Goal: Task Accomplishment & Management: Manage account settings

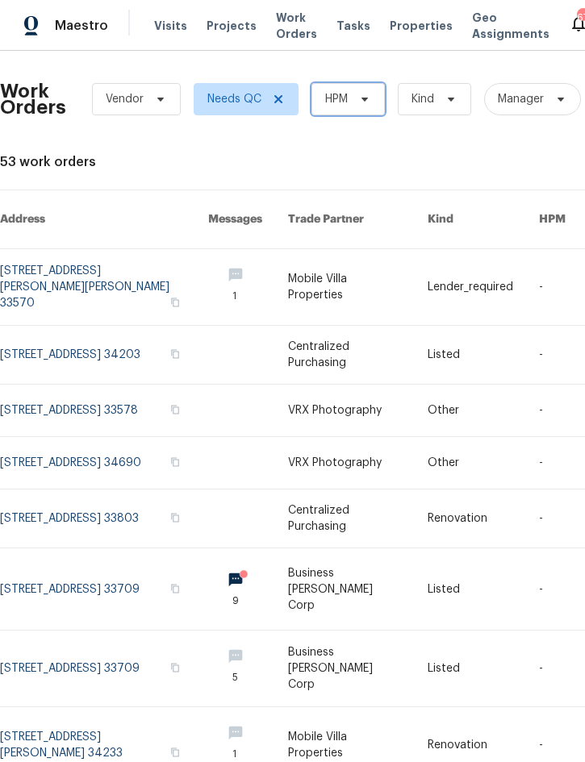
click at [356, 101] on span at bounding box center [362, 99] width 18 height 13
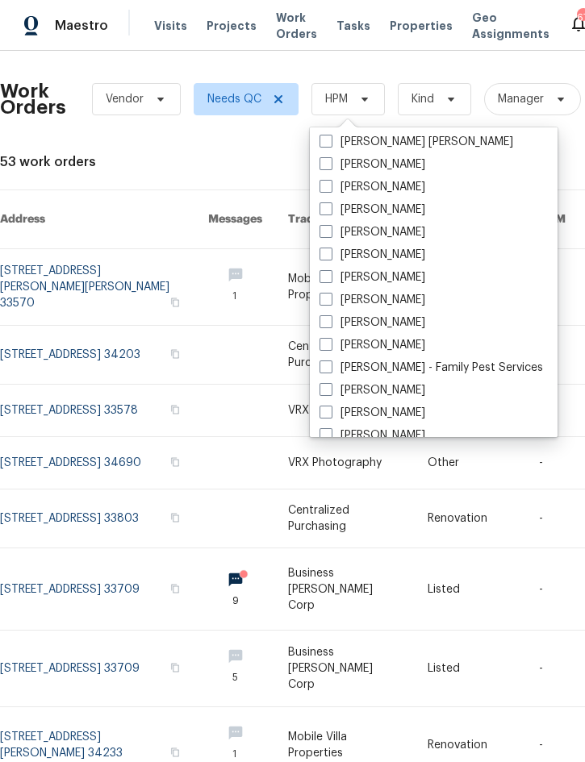
scroll to position [152, 0]
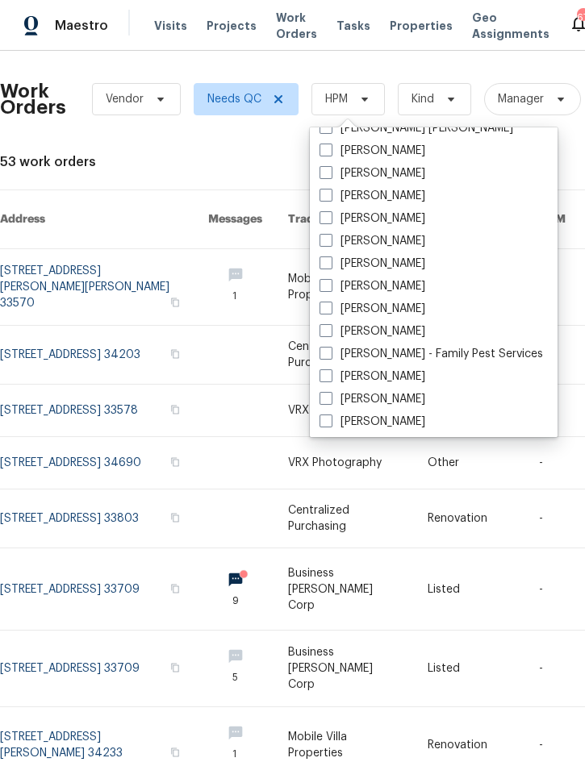
click at [401, 332] on label "[PERSON_NAME]" at bounding box center [373, 332] width 106 height 16
click at [330, 332] on input "[PERSON_NAME]" at bounding box center [325, 329] width 10 height 10
checkbox input "true"
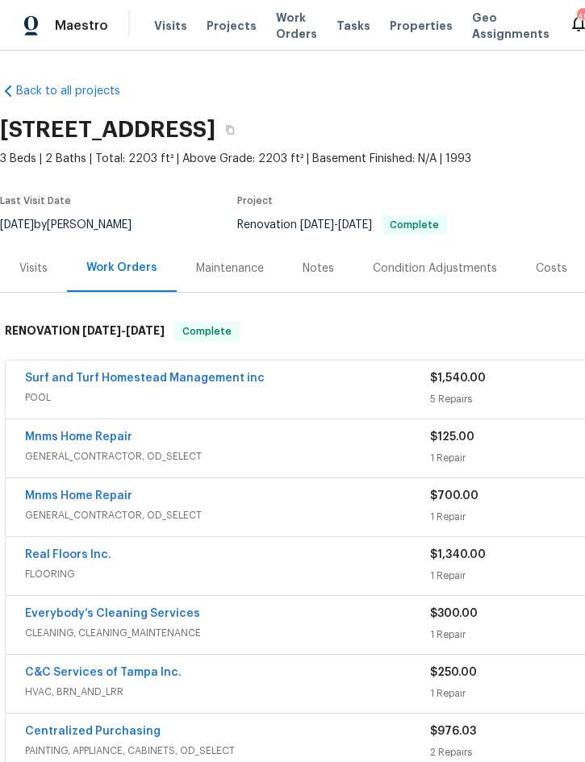
click at [233, 28] on span "Projects" at bounding box center [232, 26] width 50 height 16
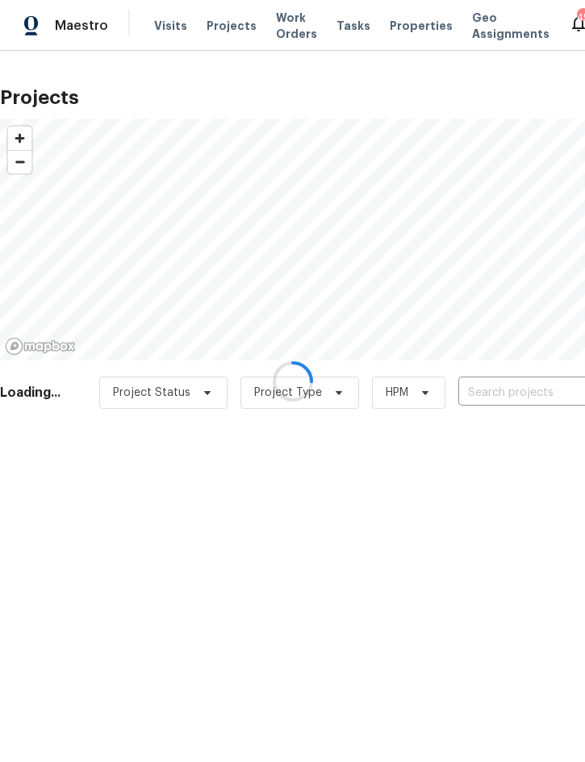
click at [510, 386] on div at bounding box center [292, 381] width 585 height 762
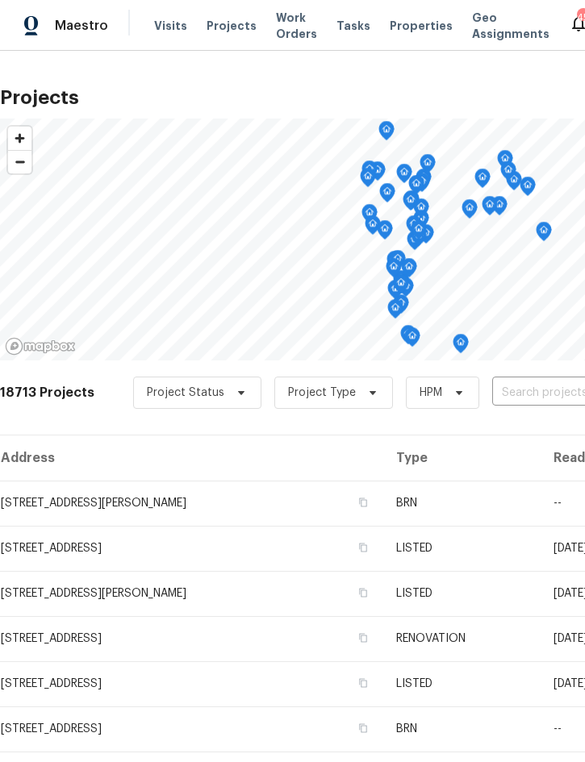
click at [541, 395] on input "text" at bounding box center [584, 393] width 185 height 25
type input "3646"
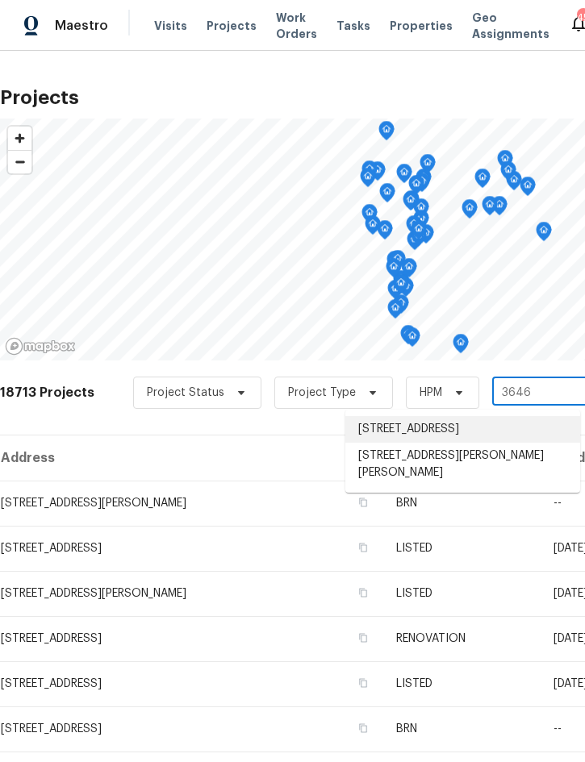
click at [482, 428] on li "[STREET_ADDRESS]" at bounding box center [462, 429] width 235 height 27
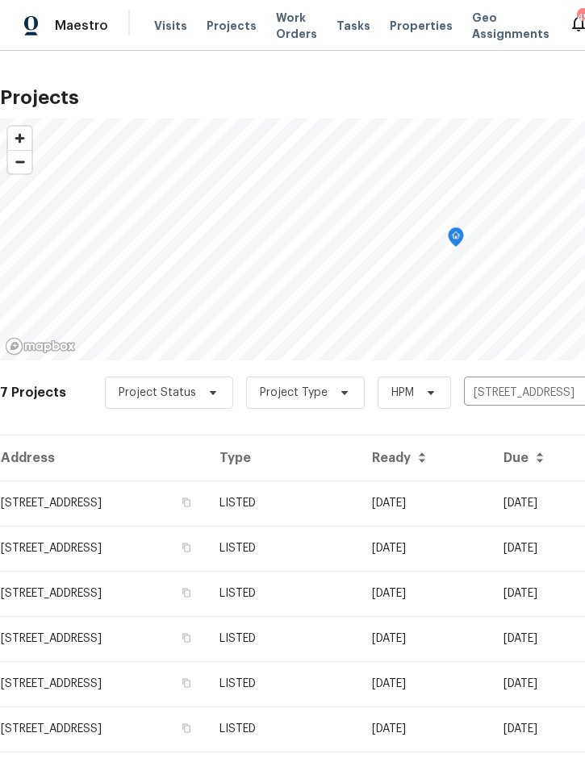
click at [359, 516] on td "LISTED" at bounding box center [283, 503] width 152 height 45
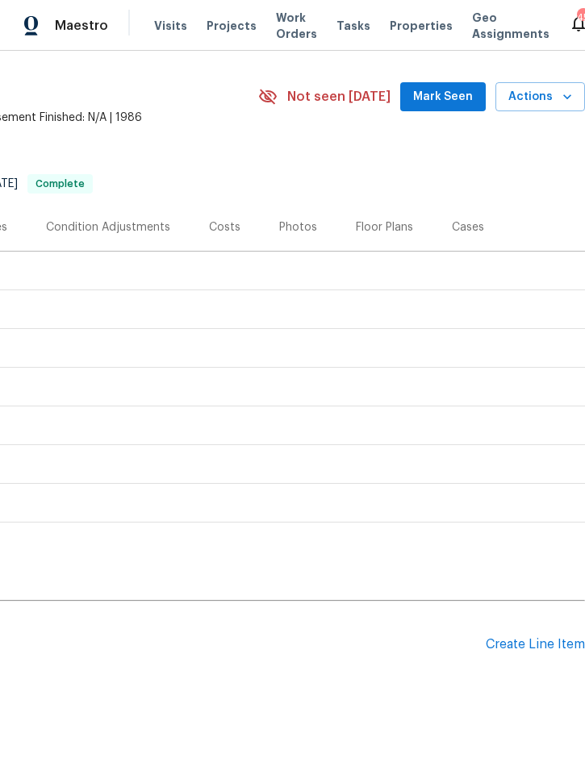
scroll to position [41, 327]
click at [533, 644] on div "Create Line Item" at bounding box center [535, 644] width 99 height 15
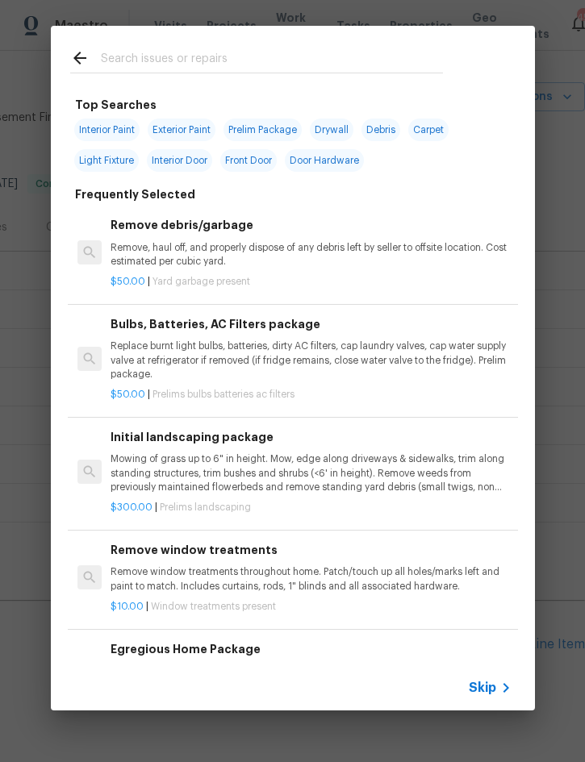
click at [249, 56] on input "text" at bounding box center [272, 60] width 342 height 24
type input "Drywall"
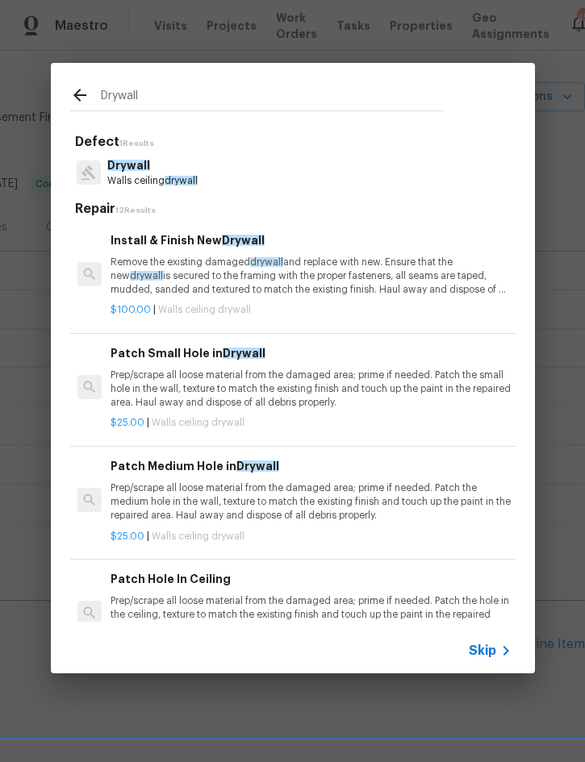
click at [271, 261] on span "drywall" at bounding box center [266, 262] width 33 height 10
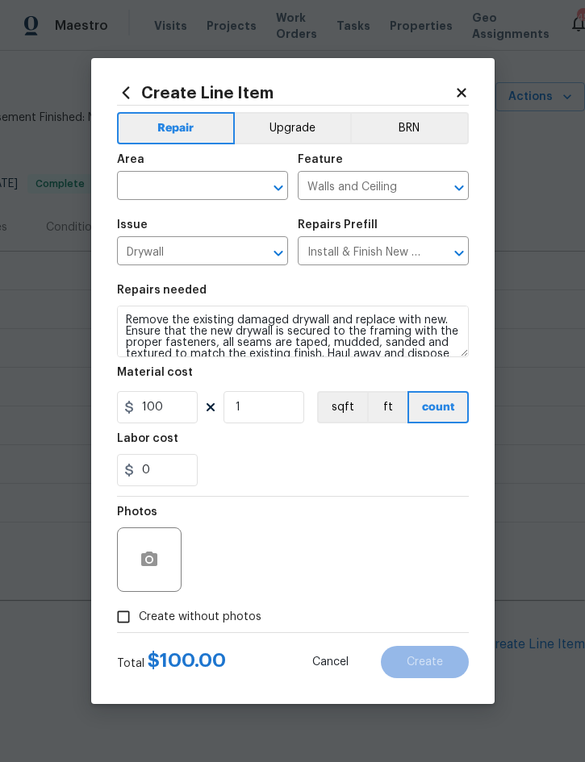
click at [152, 182] on input "text" at bounding box center [180, 187] width 126 height 25
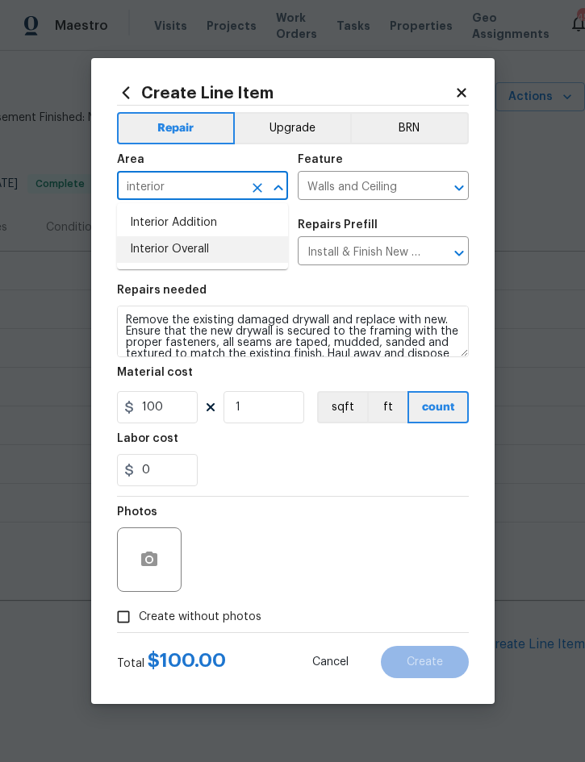
click at [199, 252] on li "Interior Overall" at bounding box center [202, 249] width 171 height 27
type input "Interior Overall"
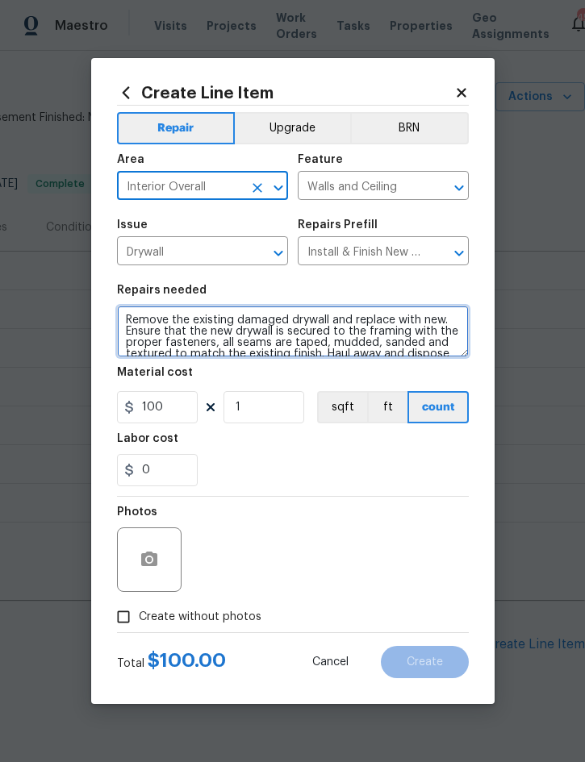
click at [133, 323] on textarea "Remove the existing damaged drywall and replace with new. Ensure that the new d…" at bounding box center [293, 332] width 352 height 52
click at [134, 317] on textarea "Remove the existing damaged drywall and replace with new. Ensure that the new d…" at bounding box center [293, 332] width 352 height 52
click at [133, 317] on textarea "Remove the existing damaged drywall and replace with new. Ensure that the new d…" at bounding box center [293, 332] width 352 height 52
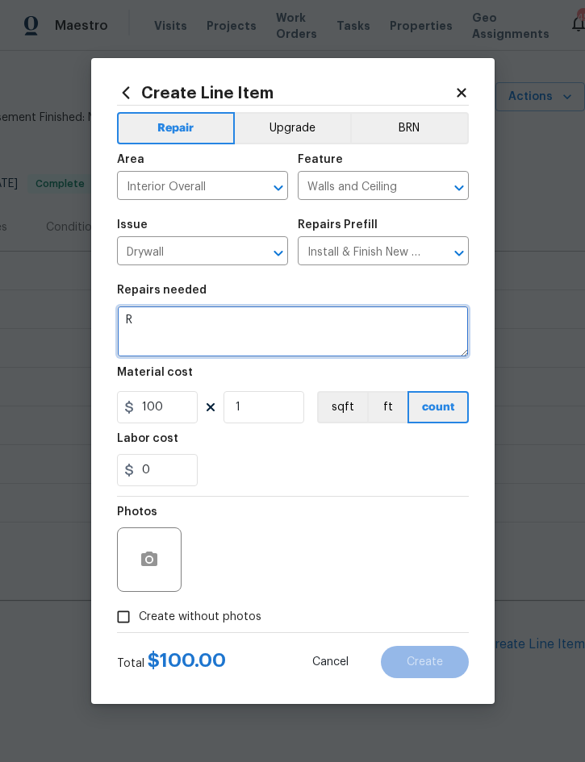
scroll to position [0, 0]
click at [118, 321] on textarea "Repair hole in ceiling from AC relocation" at bounding box center [293, 332] width 352 height 52
click at [261, 340] on textarea "Front bedroom closet - Repair hole in ceiling from AC relocation" at bounding box center [293, 332] width 352 height 52
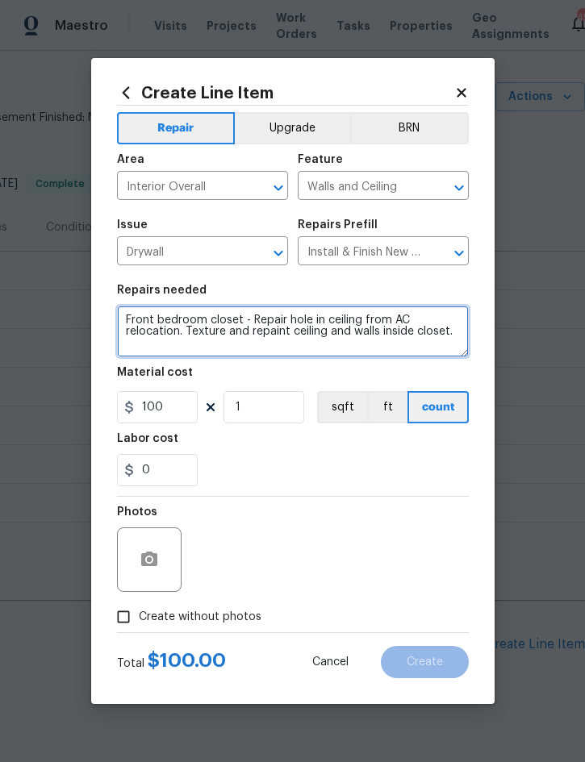
type textarea "Front bedroom closet - Repair hole in ceiling from AC relocation. Texture and r…"
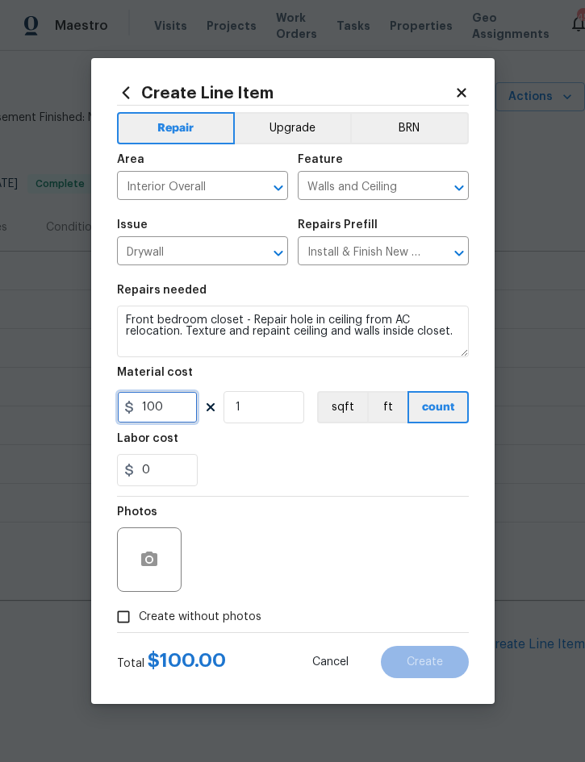
click at [179, 405] on input "100" at bounding box center [157, 407] width 81 height 32
type input "0"
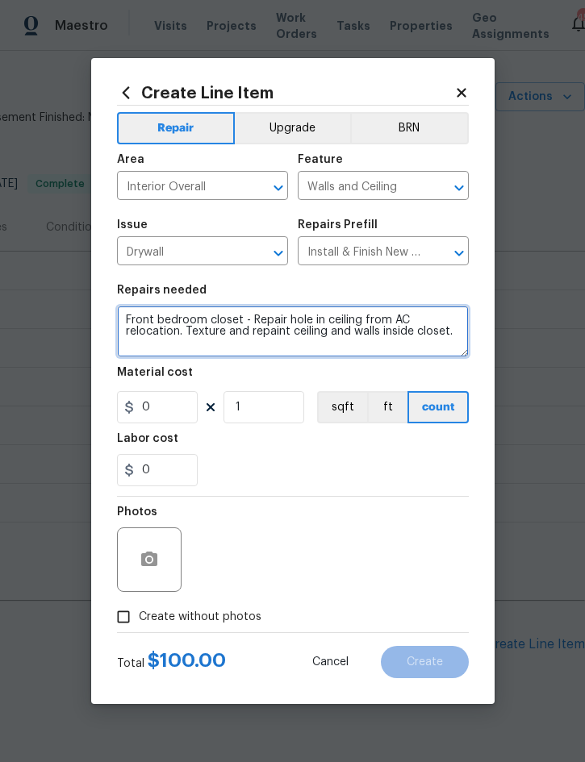
click at [466, 346] on textarea "Front bedroom closet - Repair hole in ceiling from AC relocation. Texture and r…" at bounding box center [293, 332] width 352 height 52
type textarea "Front bedroom closet - Repair hole in ceiling from AC relocation. Texture and r…"
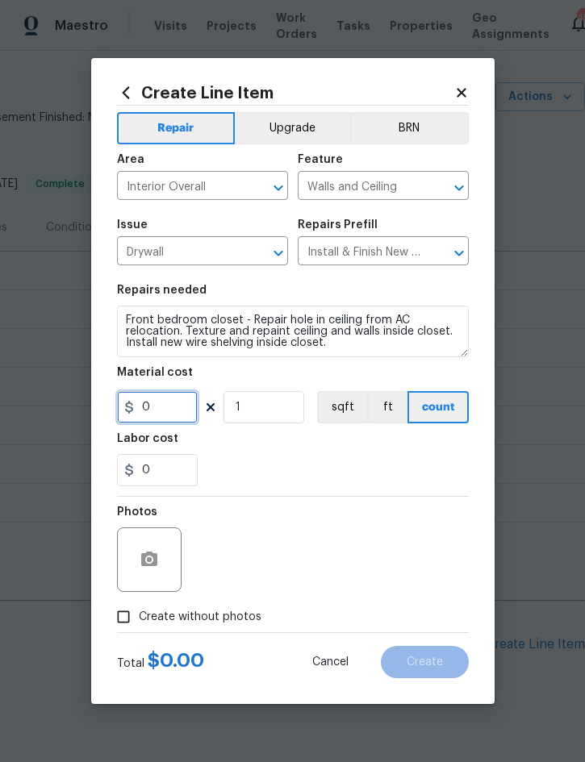
click at [182, 403] on input "0" at bounding box center [157, 407] width 81 height 32
type input "595"
click at [203, 623] on span "Create without photos" at bounding box center [200, 617] width 123 height 17
click at [139, 623] on input "Create without photos" at bounding box center [123, 617] width 31 height 31
checkbox input "true"
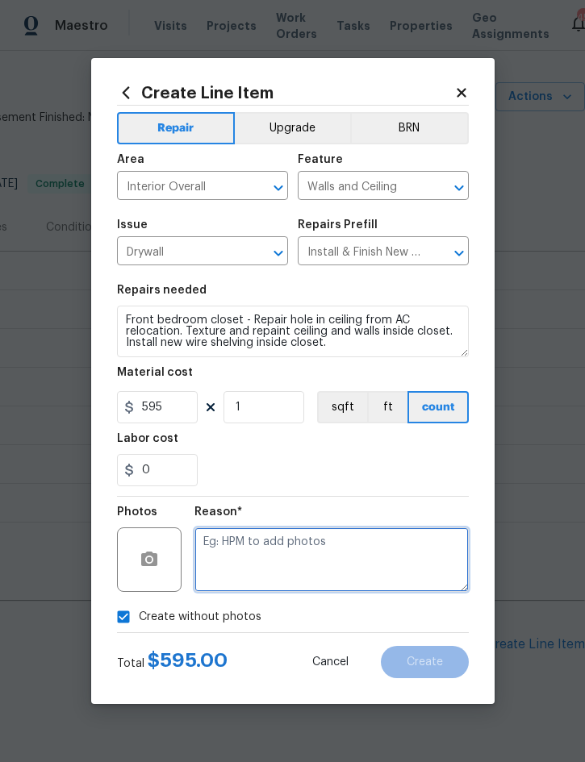
click at [319, 546] on textarea at bounding box center [331, 560] width 274 height 65
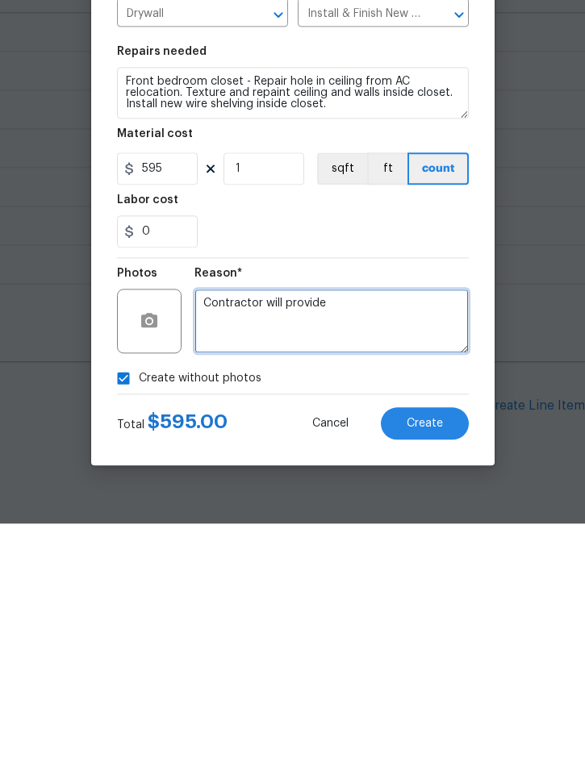
type textarea "Contractor will provide"
click at [435, 646] on button "Create" at bounding box center [425, 662] width 88 height 32
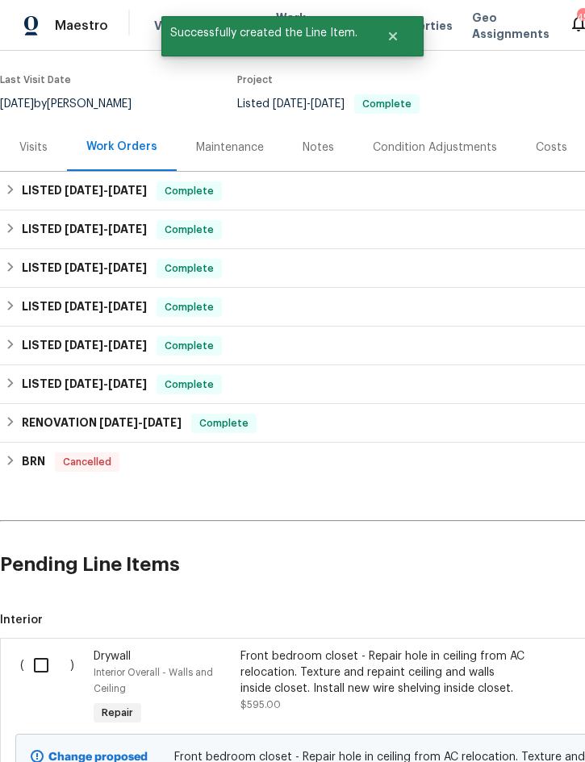
scroll to position [123, 0]
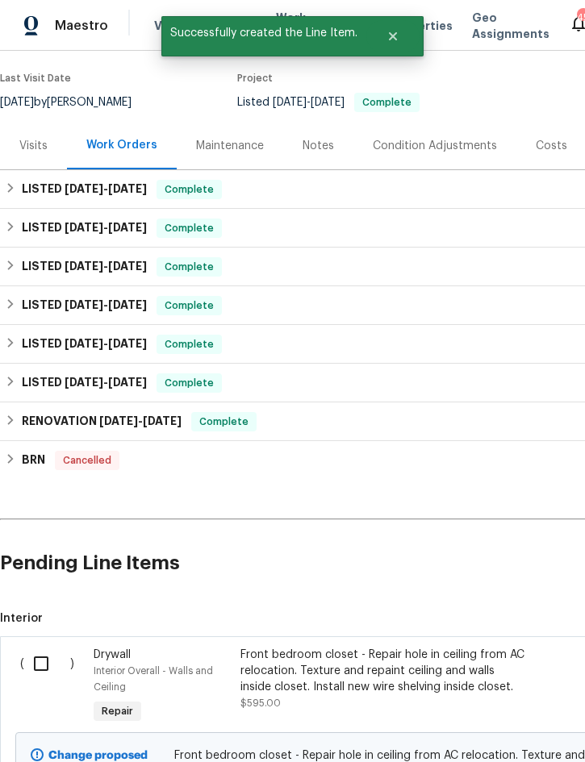
click at [36, 647] on input "checkbox" at bounding box center [47, 664] width 46 height 34
checkbox input "true"
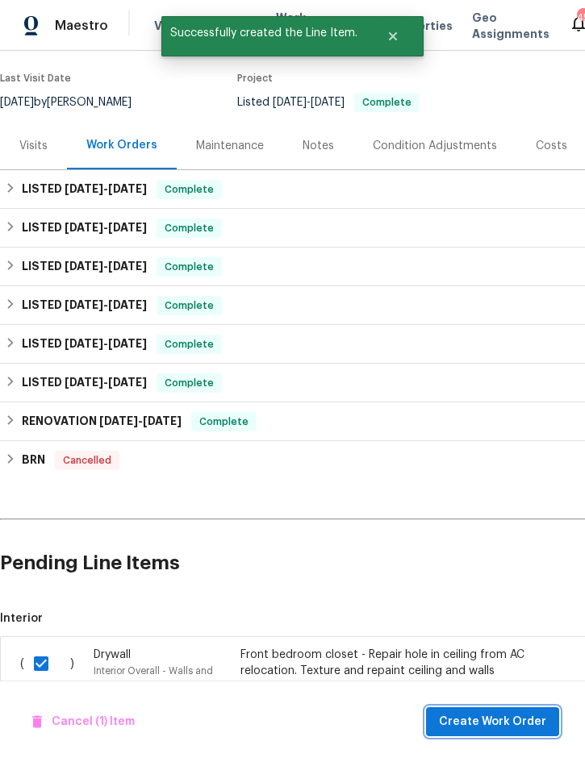
click at [474, 715] on span "Create Work Order" at bounding box center [492, 722] width 107 height 20
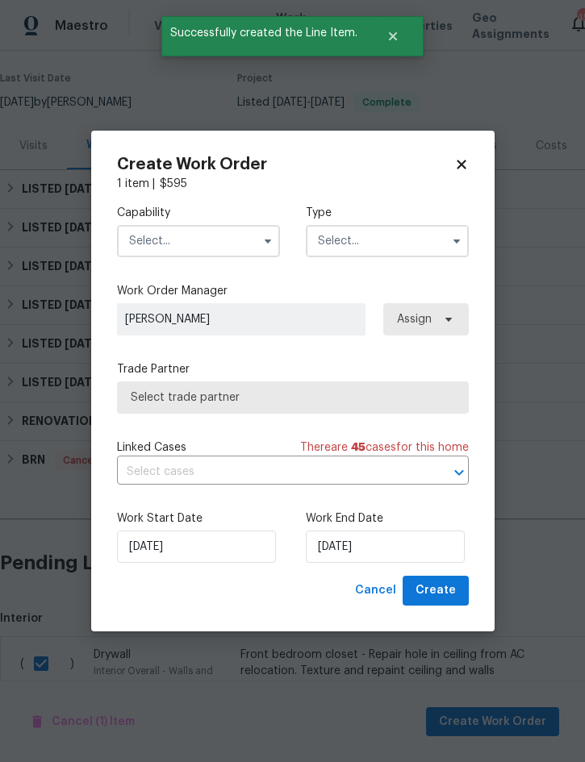
click at [214, 248] on input "text" at bounding box center [198, 241] width 163 height 32
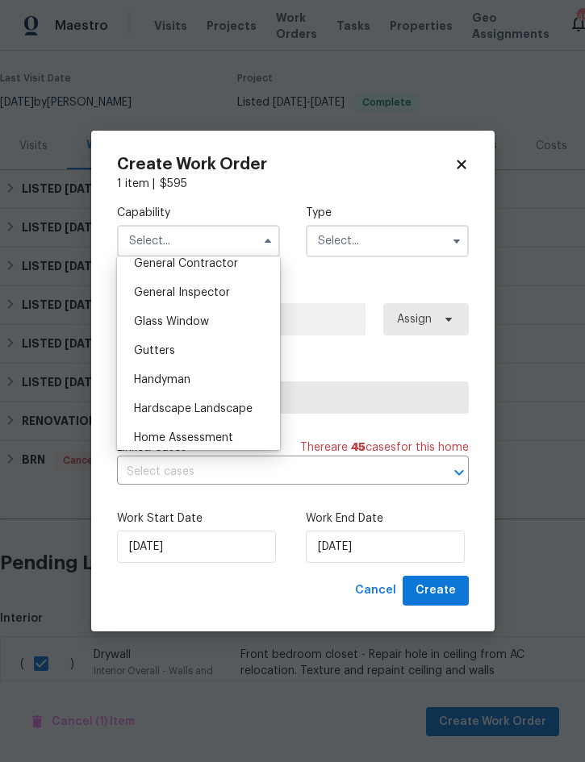
click at [229, 261] on span "General Contractor" at bounding box center [186, 263] width 104 height 11
type input "General Contractor"
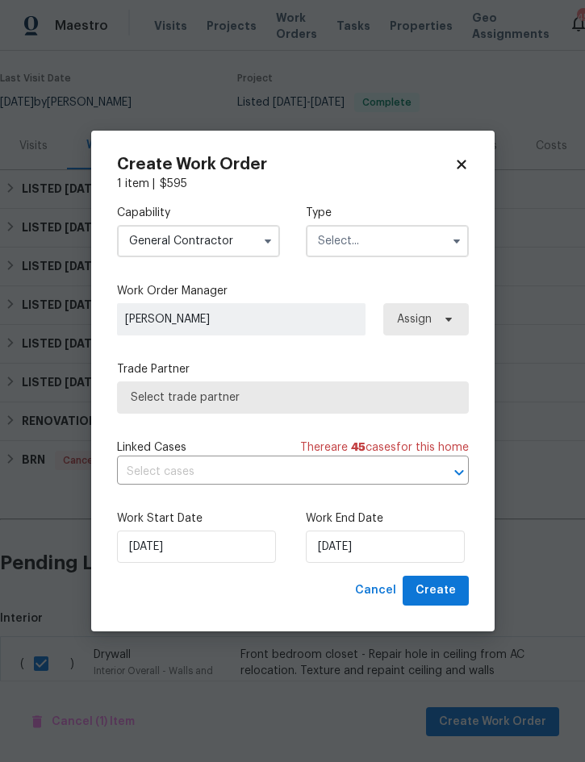
click at [399, 238] on input "text" at bounding box center [387, 241] width 163 height 32
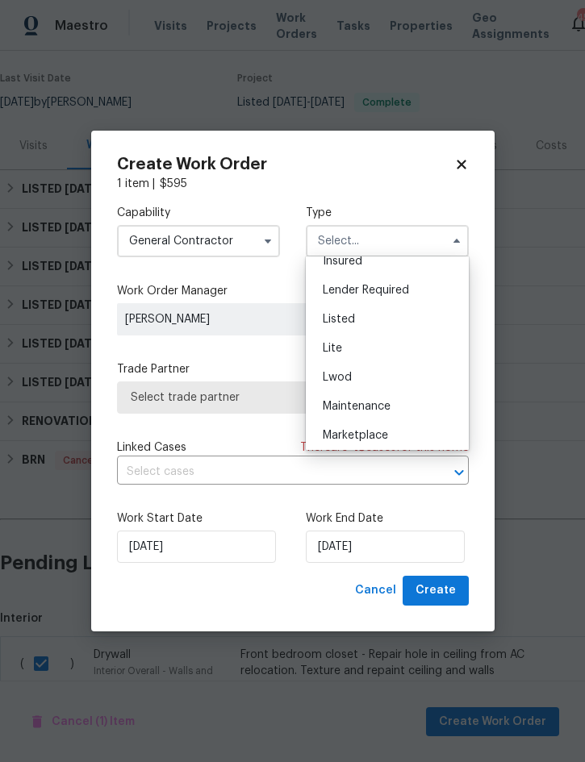
scroll to position [129, 0]
click at [378, 320] on div "Listed" at bounding box center [387, 320] width 155 height 29
type input "Listed"
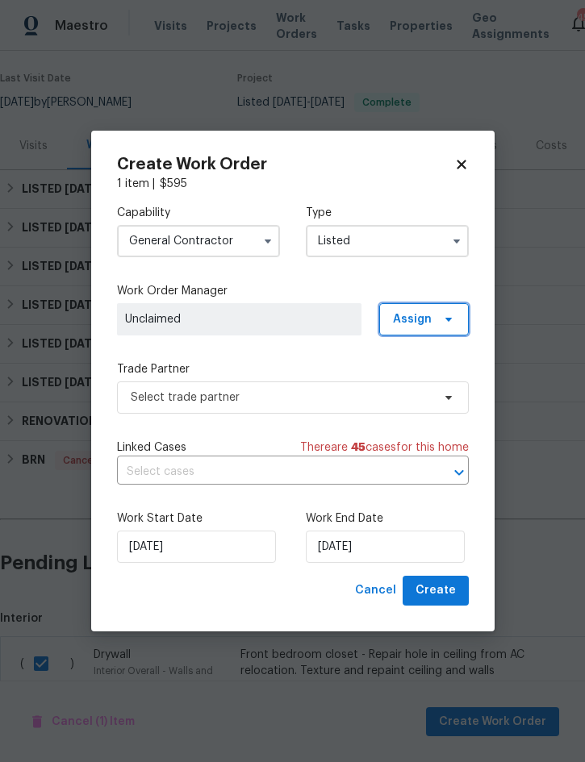
click at [428, 311] on span "Assign" at bounding box center [412, 319] width 39 height 16
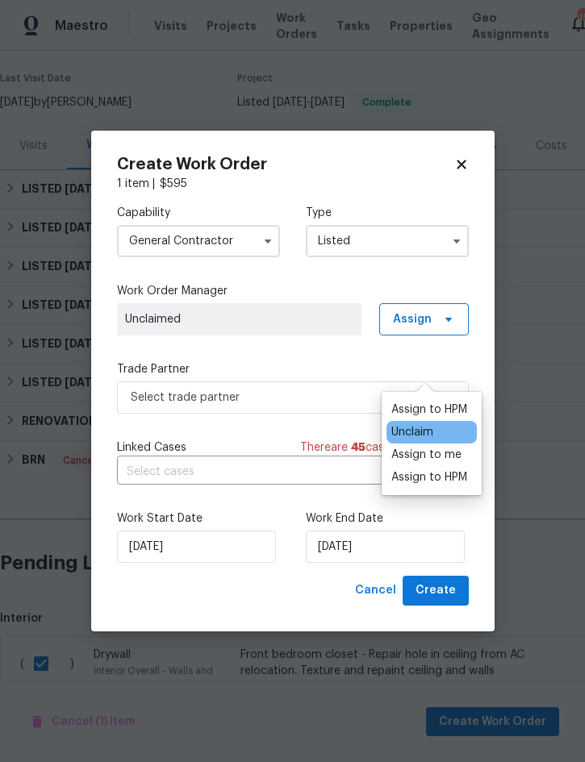
click at [437, 447] on div "Assign to me" at bounding box center [426, 455] width 70 height 16
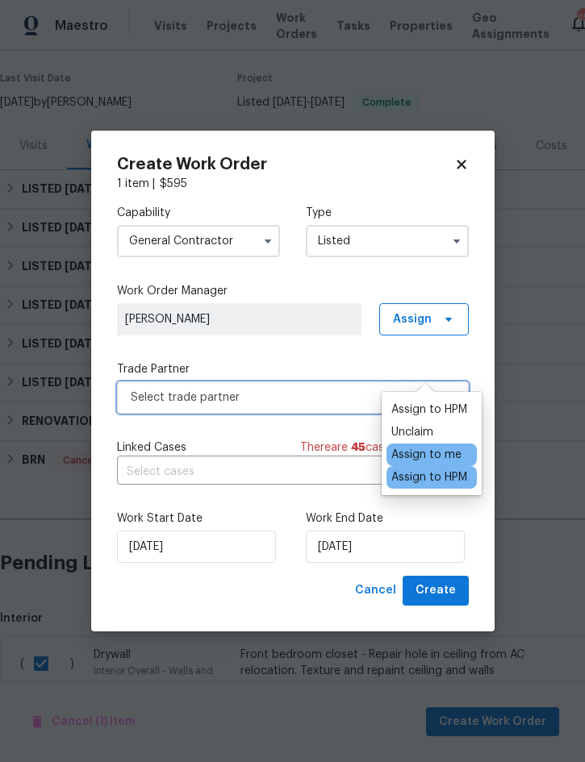
click at [230, 403] on span "Select trade partner" at bounding box center [281, 398] width 301 height 16
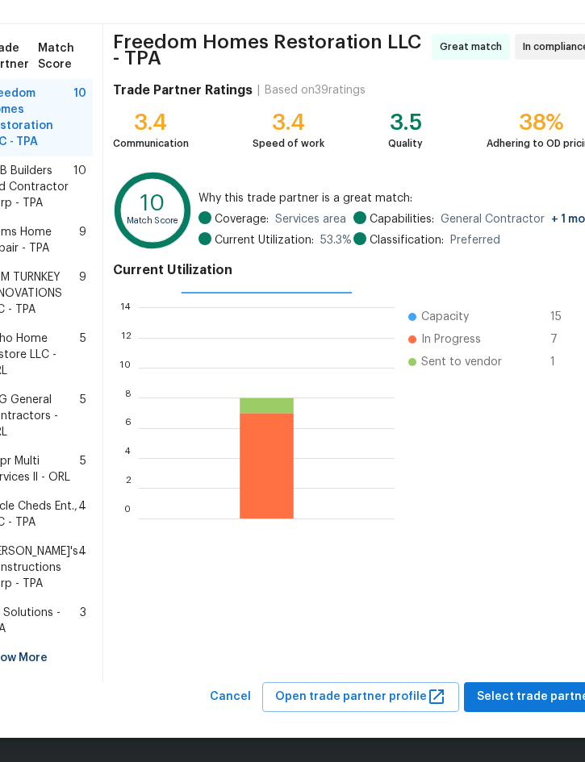
scroll to position [132, 0]
click at [30, 662] on div "Show More" at bounding box center [36, 658] width 114 height 29
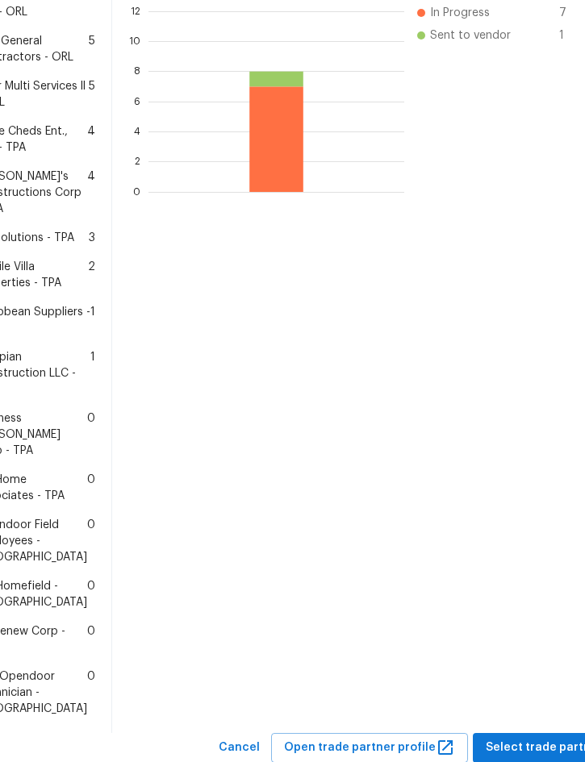
scroll to position [428, 0]
click at [27, 291] on span "Mobile Villa Properties - TPA" at bounding box center [32, 275] width 112 height 32
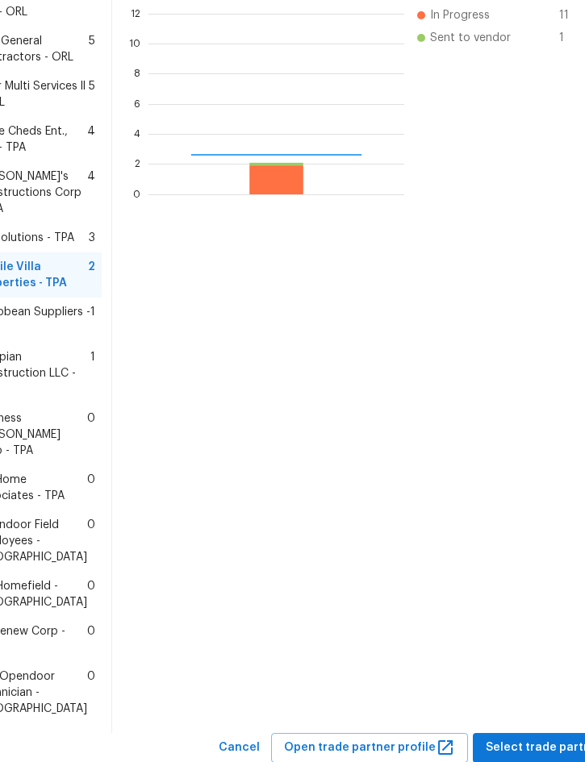
scroll to position [226, 256]
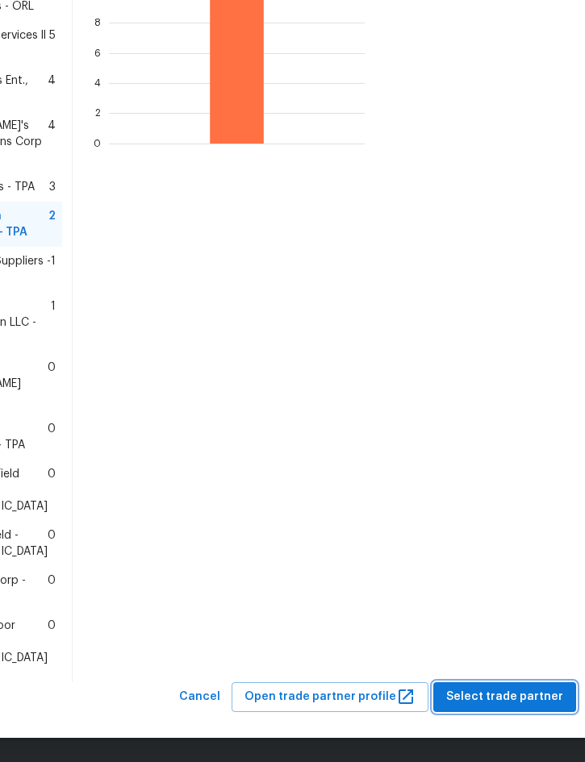
click at [482, 692] on span "Select trade partner" at bounding box center [504, 697] width 117 height 20
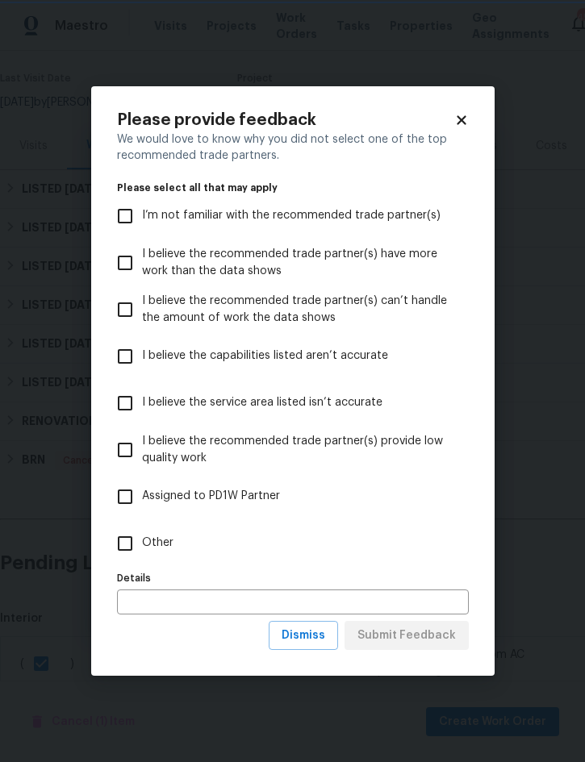
scroll to position [0, 0]
click at [169, 546] on span "Other" at bounding box center [157, 543] width 31 height 17
click at [142, 546] on input "Other" at bounding box center [125, 544] width 34 height 34
checkbox input "true"
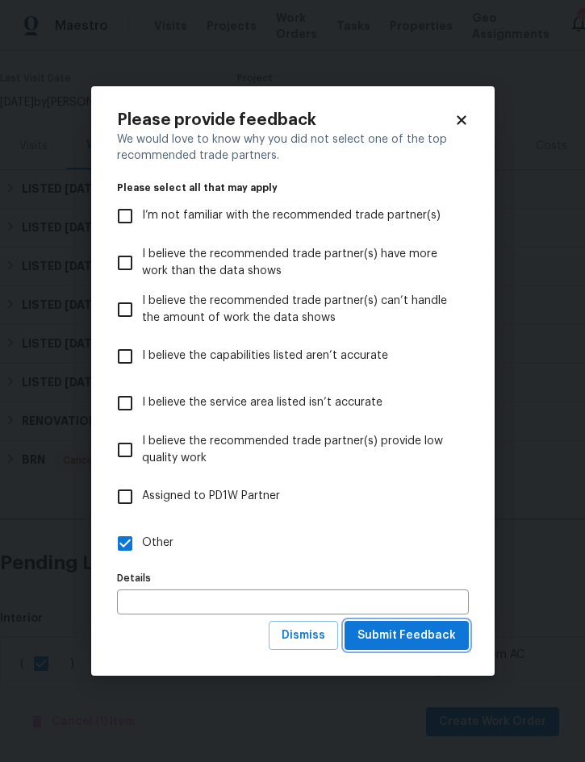
click at [421, 641] on span "Submit Feedback" at bounding box center [406, 636] width 98 height 20
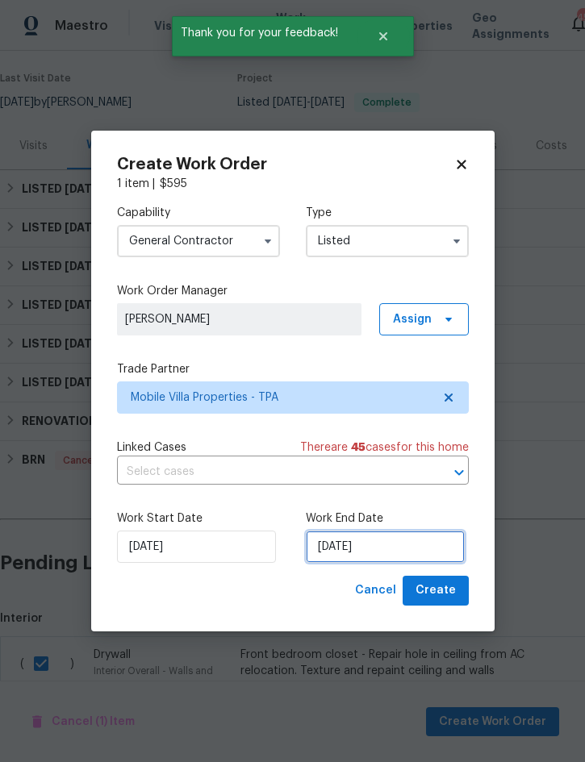
click at [361, 554] on input "[DATE]" at bounding box center [385, 547] width 159 height 32
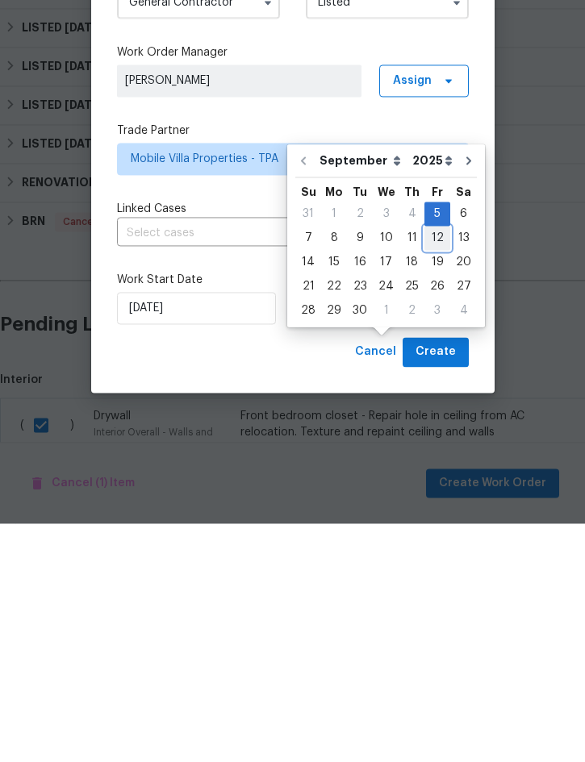
click at [438, 466] on div "12" at bounding box center [437, 477] width 26 height 23
type input "9/12/2025"
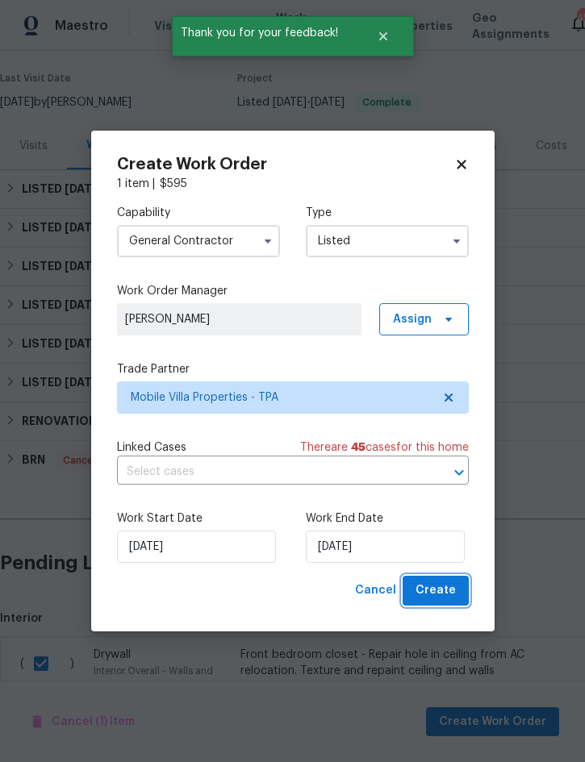
click at [437, 599] on span "Create" at bounding box center [436, 591] width 40 height 20
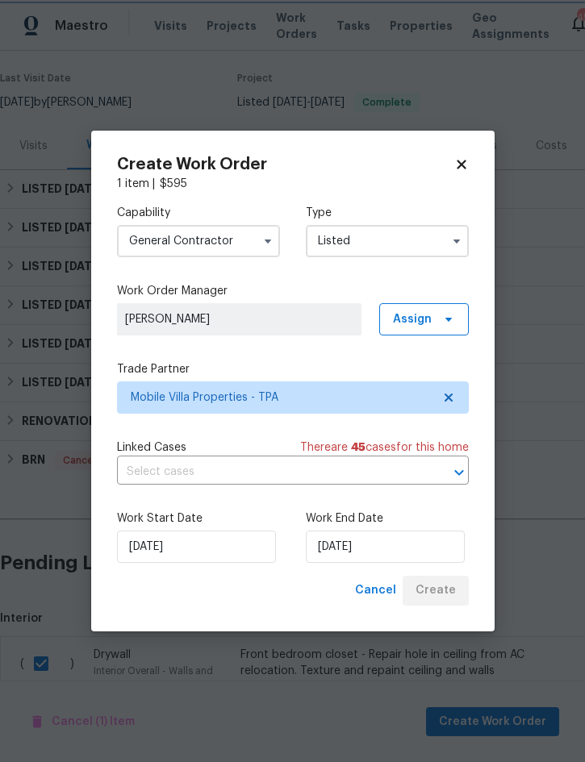
checkbox input "false"
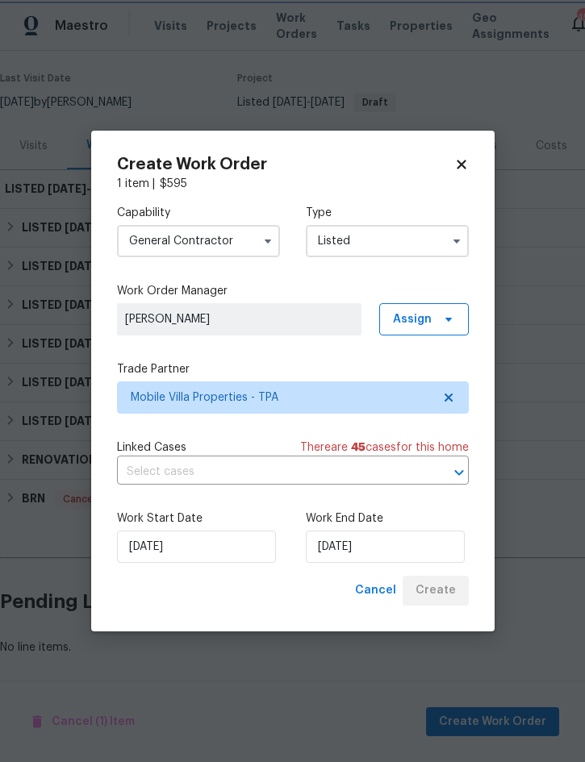
scroll to position [80, 0]
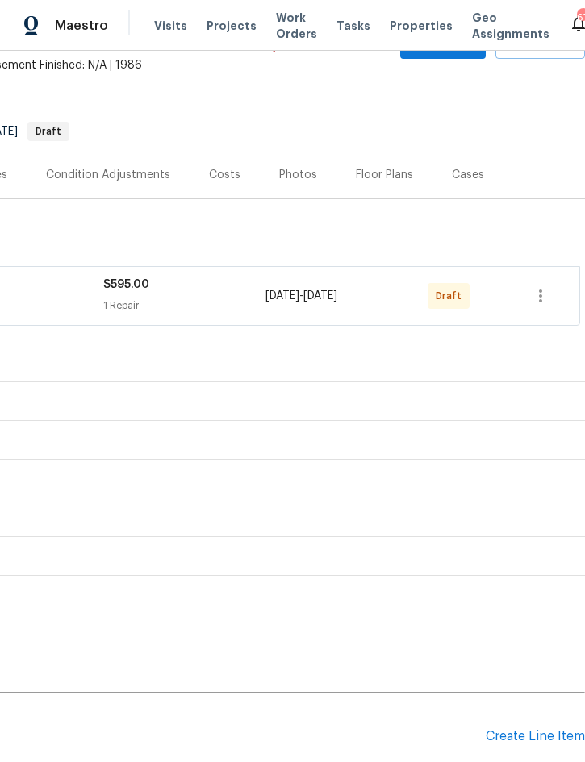
scroll to position [94, 327]
click at [539, 294] on icon "button" at bounding box center [540, 295] width 19 height 19
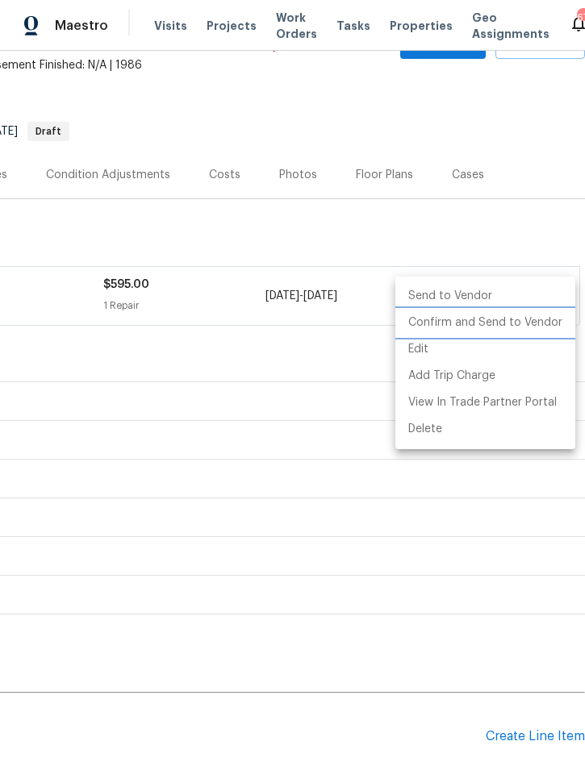
click at [499, 328] on li "Confirm and Send to Vendor" at bounding box center [485, 323] width 180 height 27
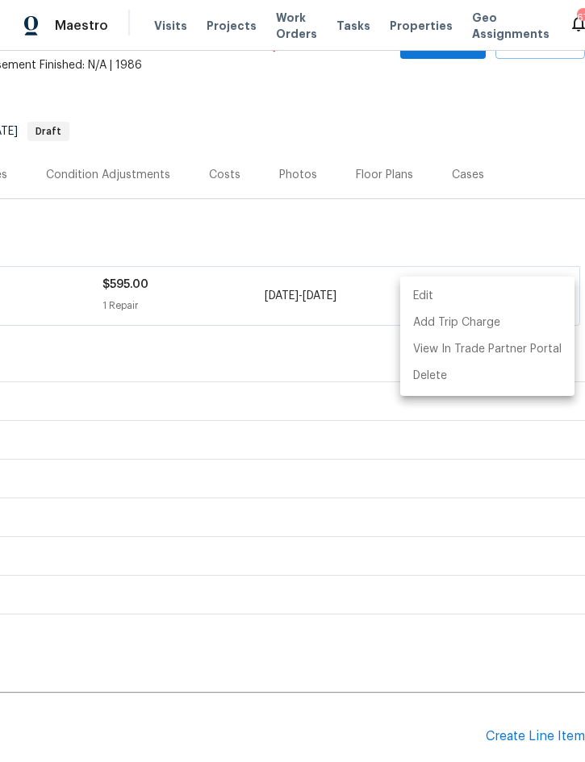
click at [458, 659] on div at bounding box center [292, 381] width 585 height 762
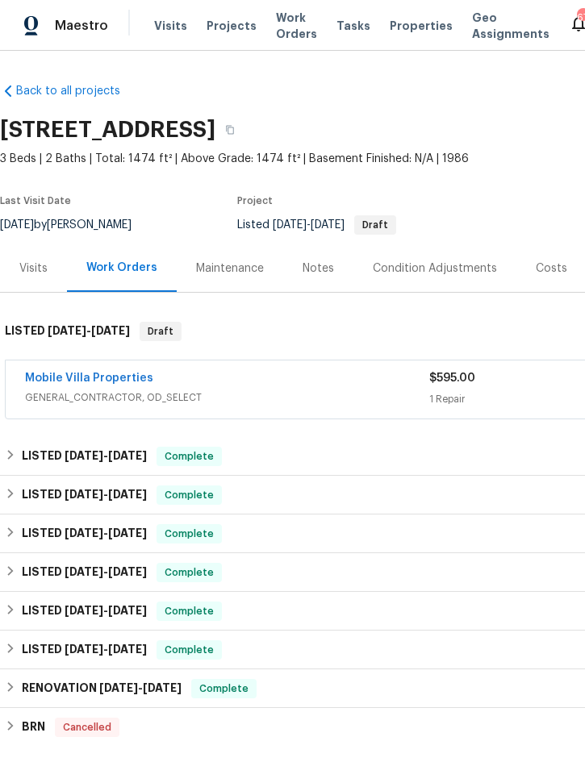
scroll to position [0, 0]
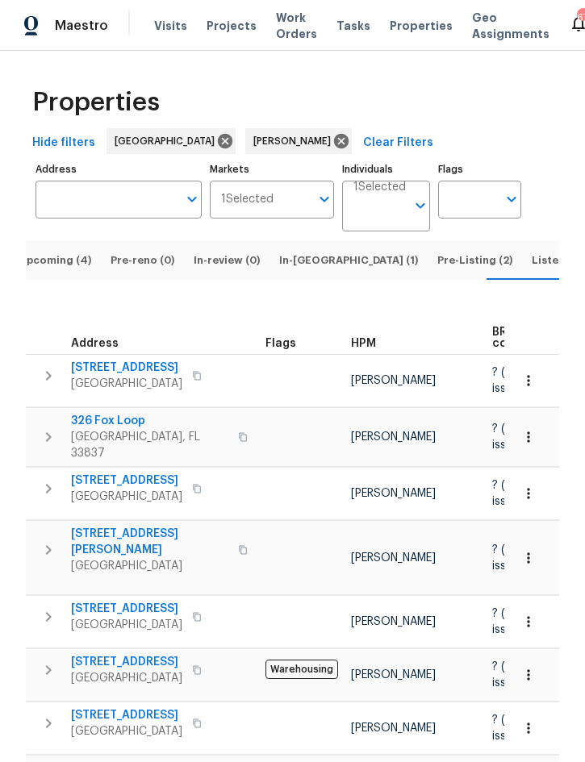
click at [65, 269] on span "Upcoming (4)" at bounding box center [55, 261] width 73 height 18
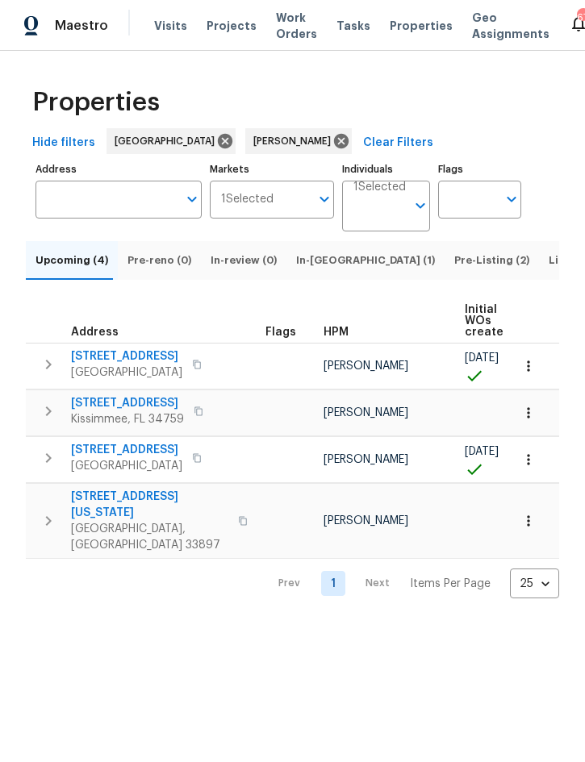
click at [328, 269] on span "In-reno (1)" at bounding box center [365, 261] width 139 height 18
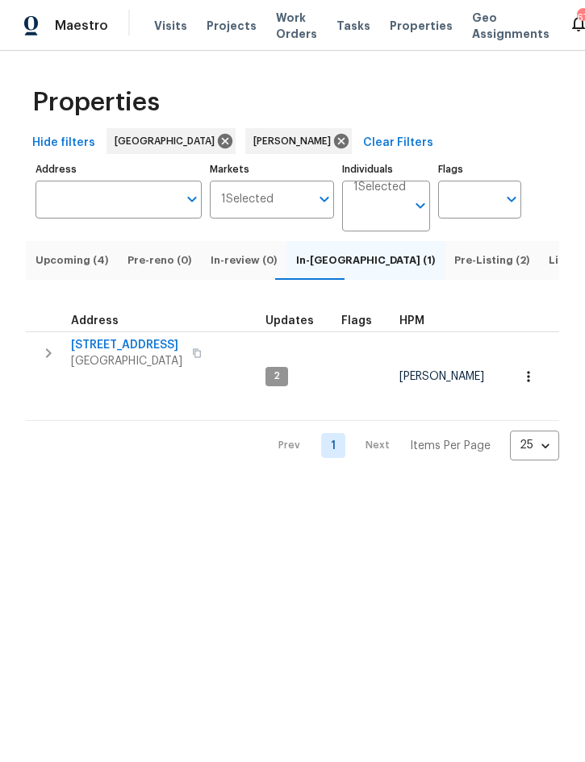
click at [47, 358] on icon "button" at bounding box center [49, 354] width 6 height 10
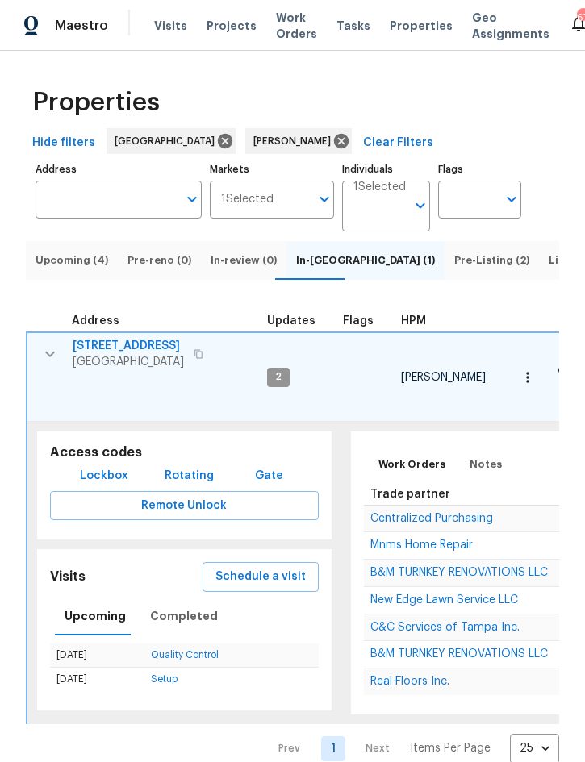
click at [472, 520] on span "Centralized Purchasing" at bounding box center [431, 518] width 123 height 11
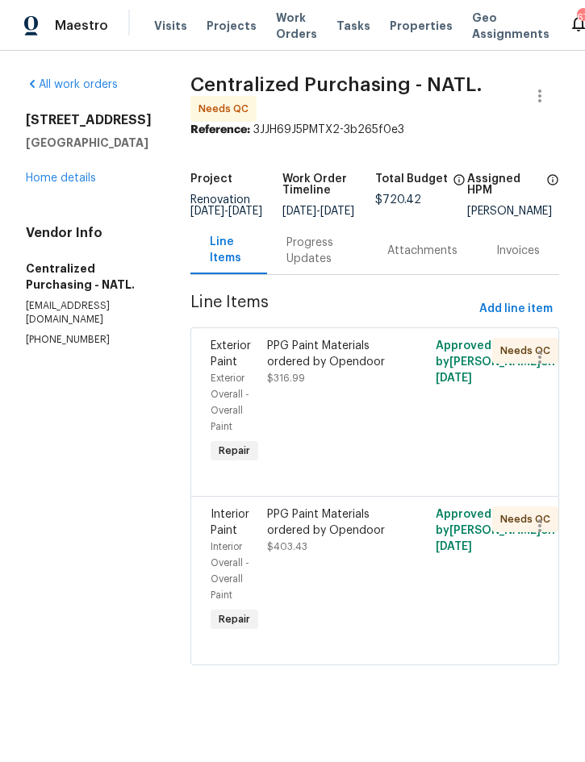
click at [63, 181] on link "Home details" at bounding box center [61, 178] width 70 height 11
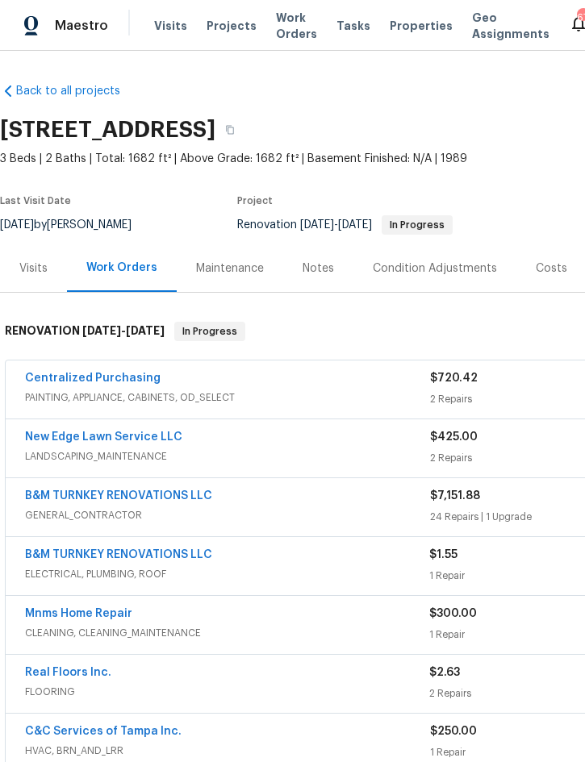
click at [315, 277] on div "Notes" at bounding box center [318, 268] width 70 height 48
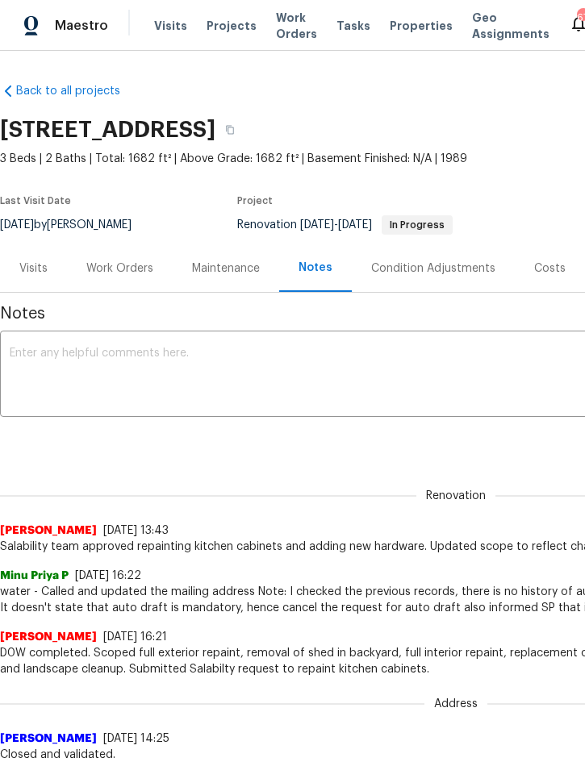
click at [194, 355] on textarea at bounding box center [456, 376] width 892 height 56
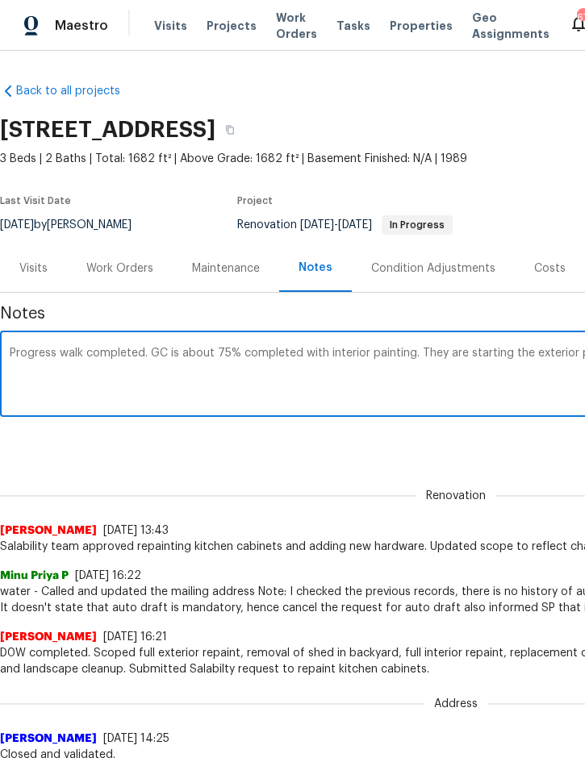
scroll to position [0, 299]
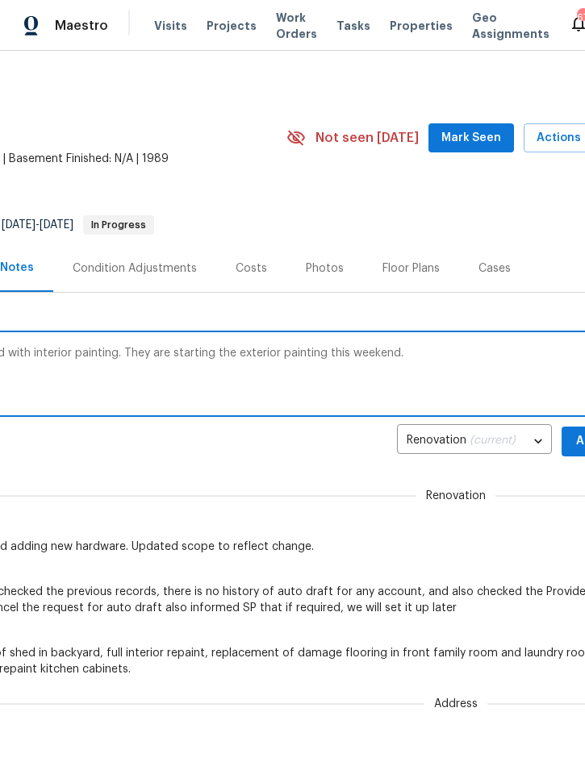
click at [123, 349] on textarea "Progress walk completed. GC is about 75% completed with interior painting. They…" at bounding box center [157, 376] width 892 height 56
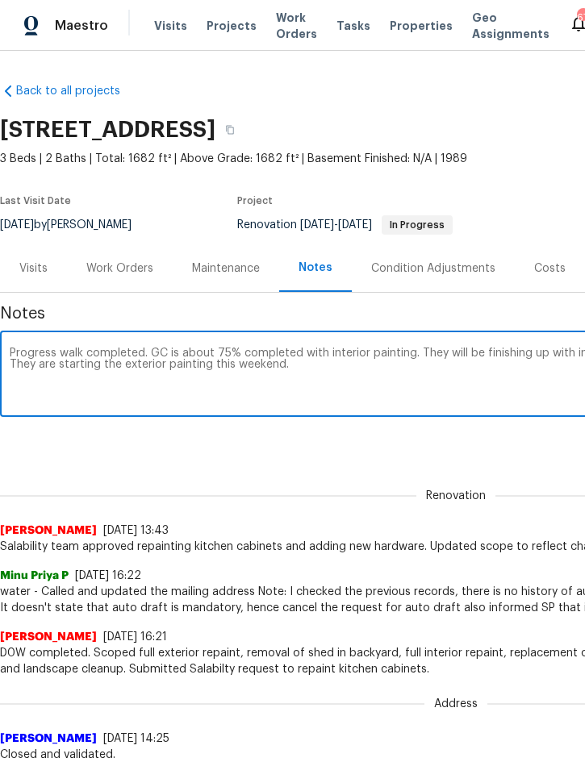
click at [340, 382] on textarea "Progress walk completed. GC is about 75% completed with interior painting. They…" at bounding box center [456, 376] width 892 height 56
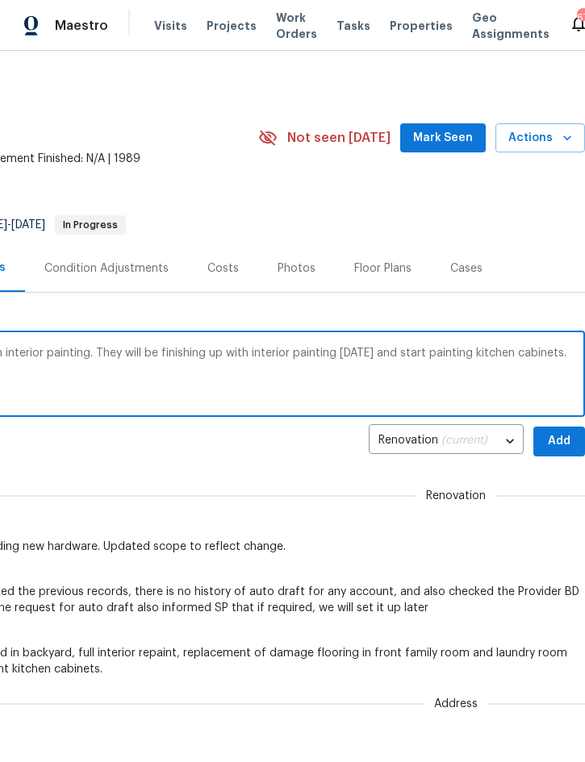
scroll to position [0, 327]
click at [235, 352] on textarea "Progress walk completed. GC is about 75% completed with interior painting. They…" at bounding box center [129, 376] width 892 height 56
type textarea "Progress walk completed. GC is about 75% completed with interior painting. They…"
click at [555, 445] on span "Add" at bounding box center [559, 442] width 26 height 20
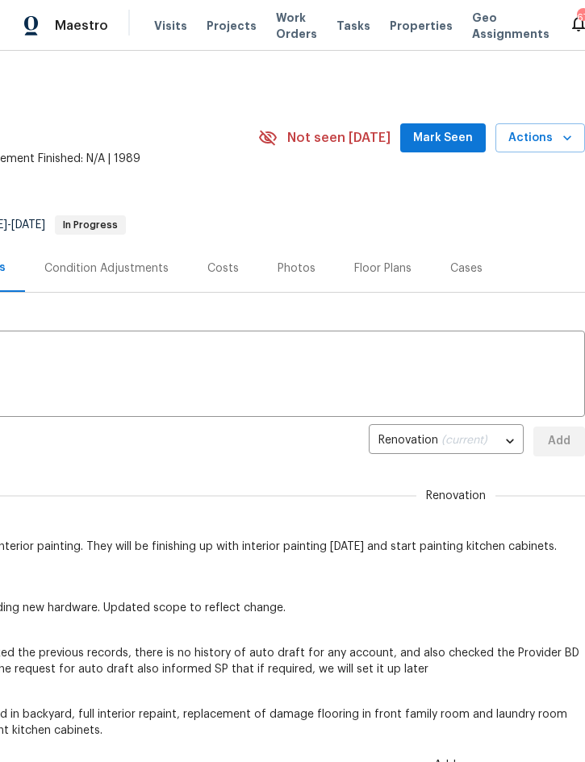
click at [545, 143] on span "Actions" at bounding box center [540, 138] width 64 height 20
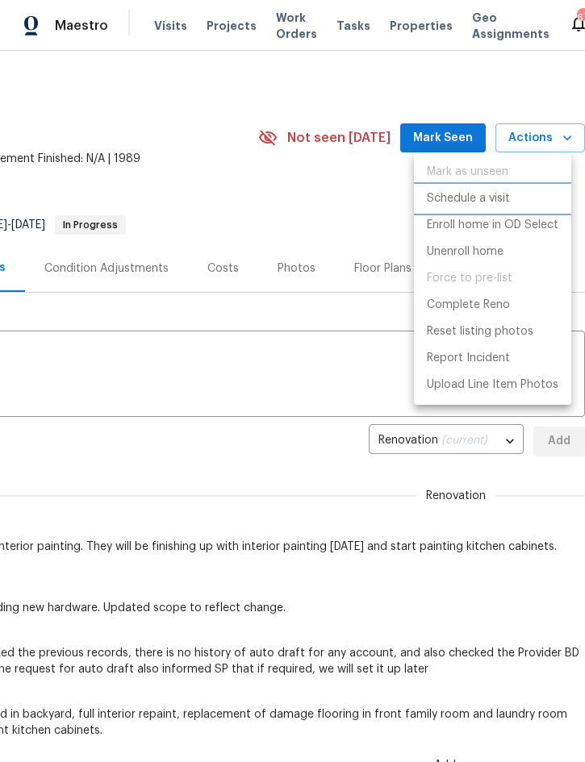
click at [492, 202] on p "Schedule a visit" at bounding box center [468, 198] width 83 height 17
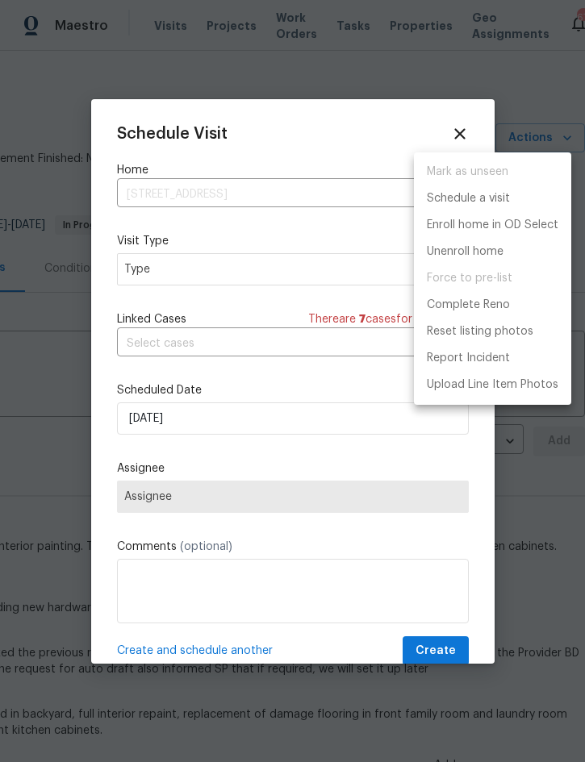
click at [199, 277] on div at bounding box center [292, 381] width 585 height 762
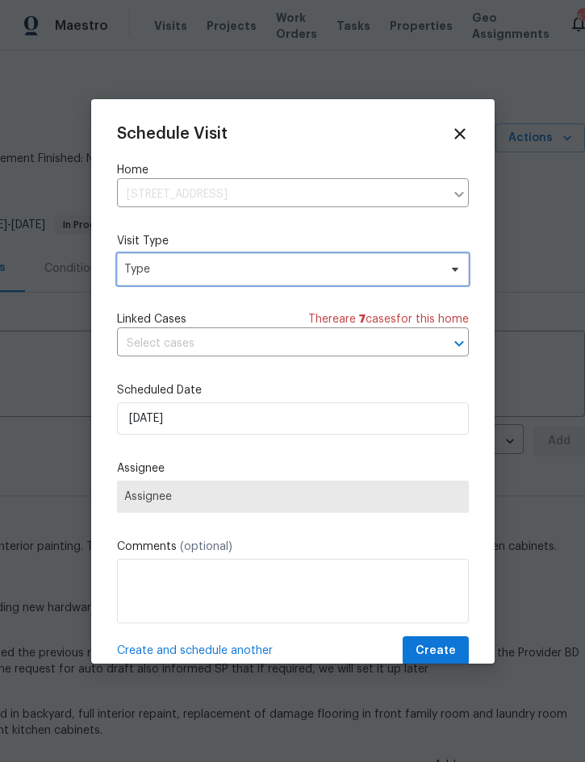
click at [252, 268] on span "Type" at bounding box center [281, 269] width 314 height 16
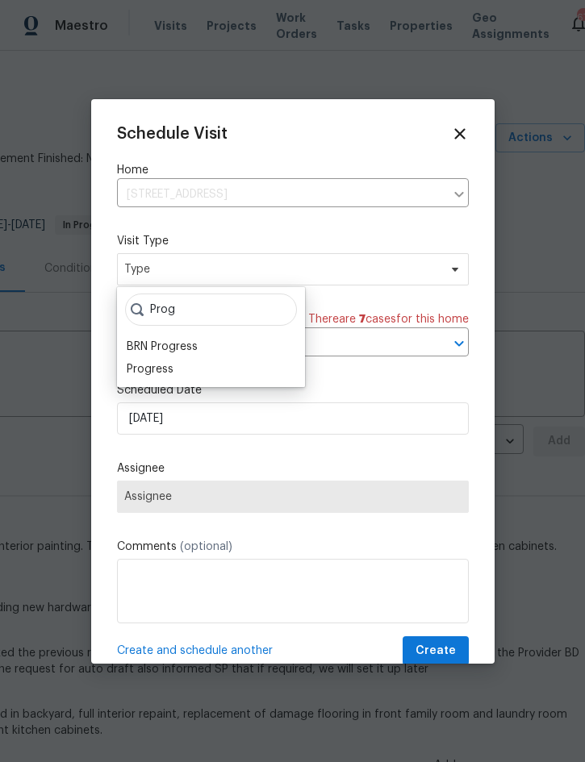
type input "Prog"
click at [172, 374] on div "Progress" at bounding box center [150, 369] width 47 height 16
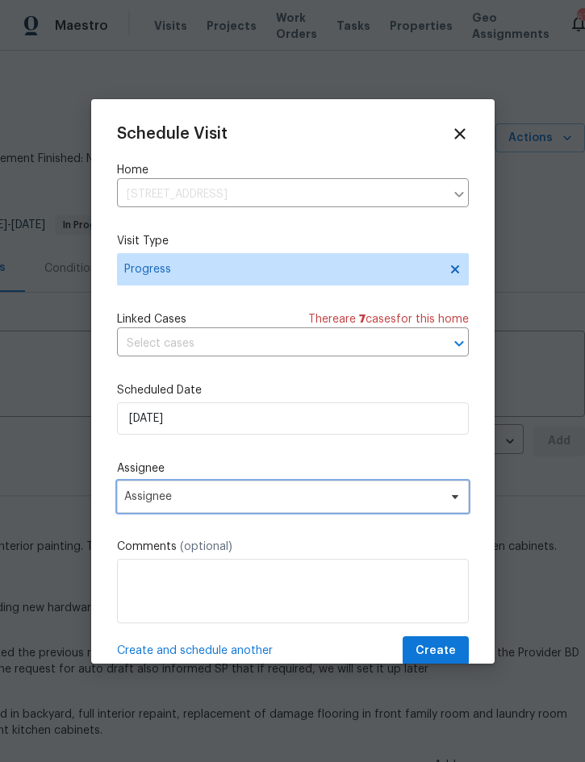
click at [299, 499] on span "Assignee" at bounding box center [282, 497] width 316 height 13
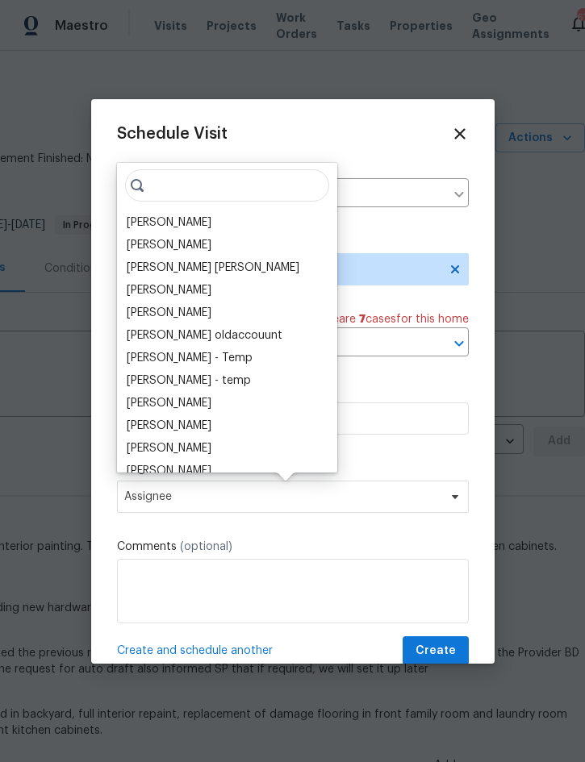
click at [189, 219] on div "[PERSON_NAME]" at bounding box center [169, 223] width 85 height 16
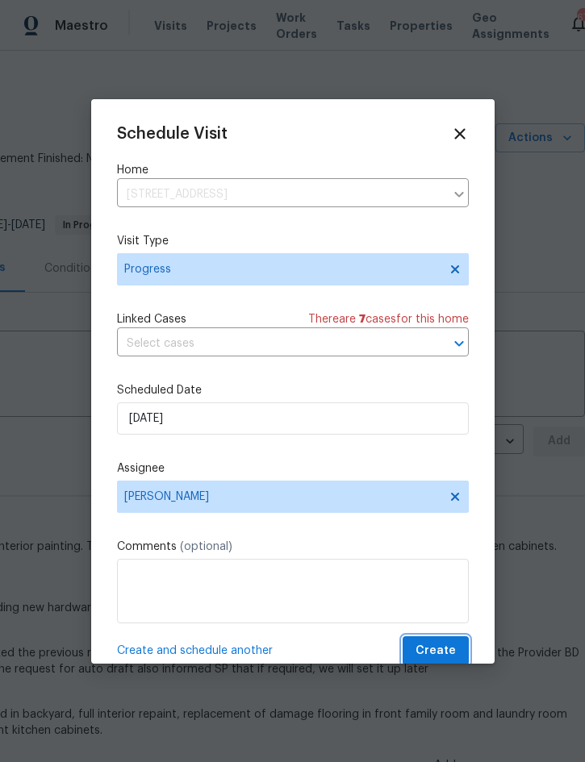
click at [438, 654] on span "Create" at bounding box center [436, 651] width 40 height 20
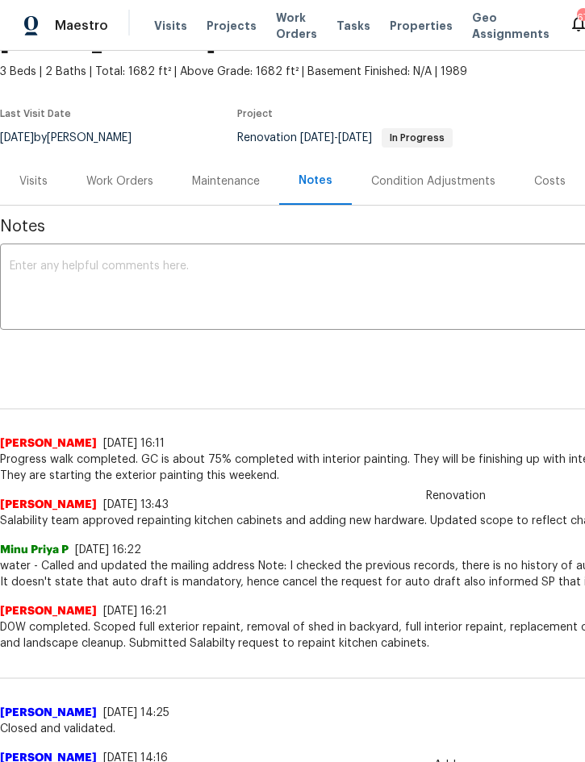
scroll to position [90, 0]
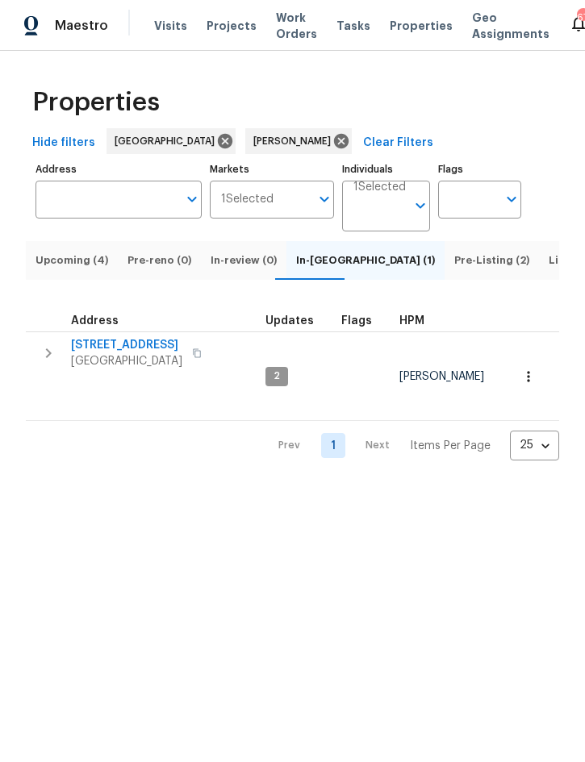
click at [43, 363] on icon "button" at bounding box center [48, 353] width 19 height 19
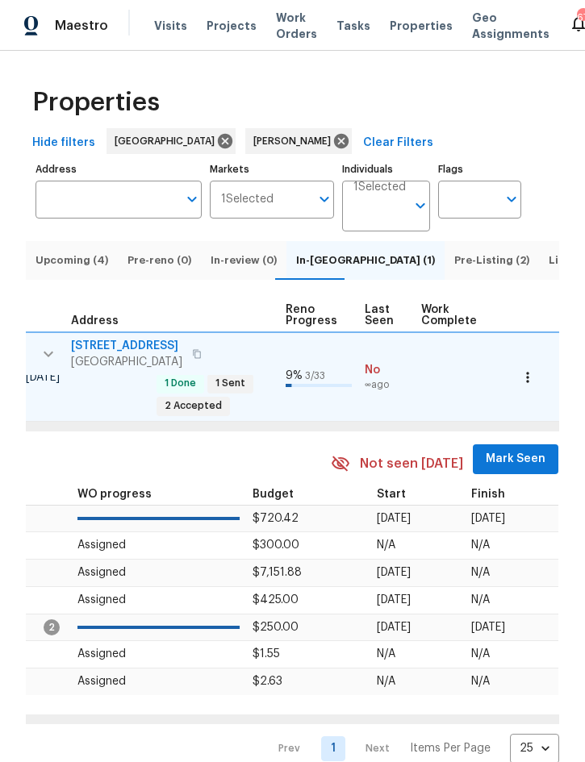
scroll to position [0, 708]
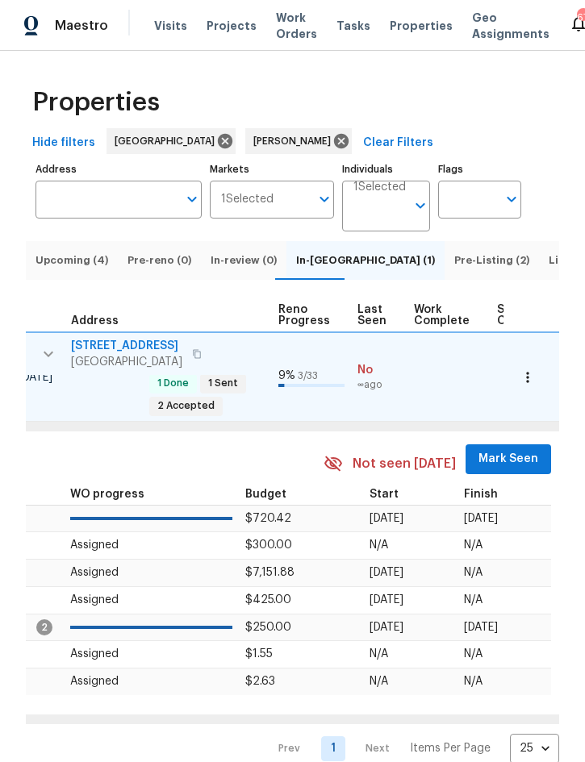
click at [494, 457] on span "Mark Seen" at bounding box center [508, 459] width 60 height 20
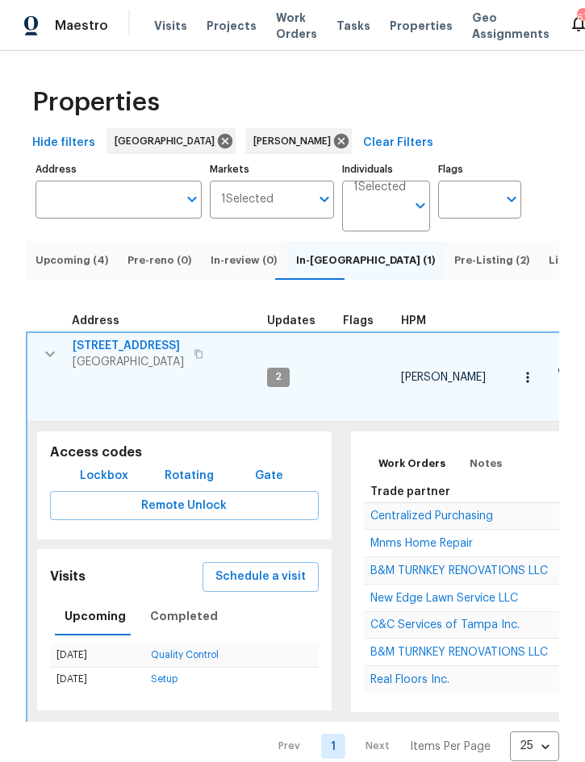
scroll to position [0, 0]
click at [46, 357] on icon "button" at bounding box center [50, 355] width 10 height 6
